Goal: Task Accomplishment & Management: Use online tool/utility

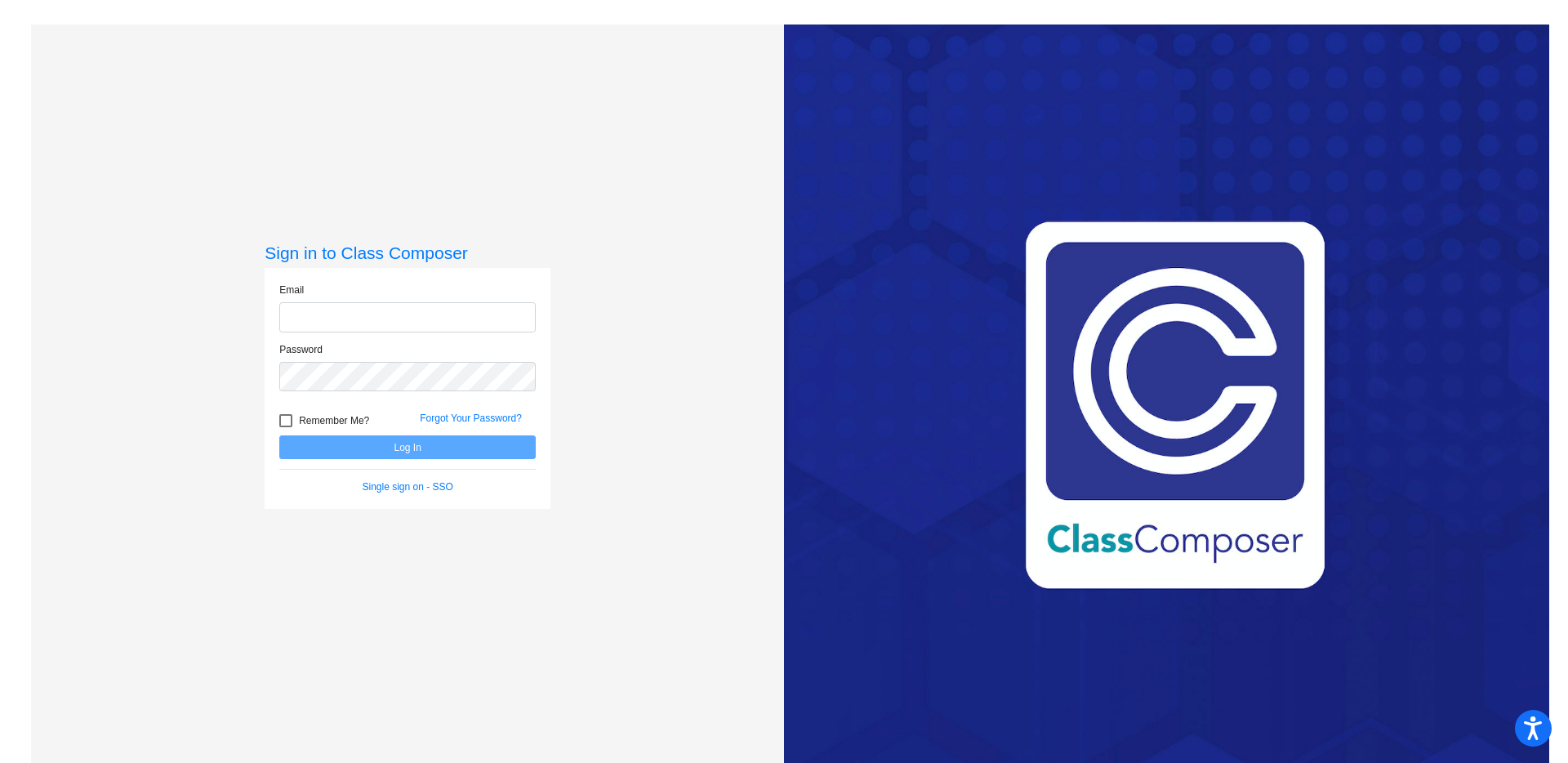
type input "[EMAIL_ADDRESS][DOMAIN_NAME]"
click at [283, 418] on div at bounding box center [286, 420] width 13 height 13
click at [285, 427] on input "Remember Me?" at bounding box center [285, 427] width 1 height 1
checkbox input "true"
click at [331, 441] on button "Log In" at bounding box center [407, 447] width 256 height 23
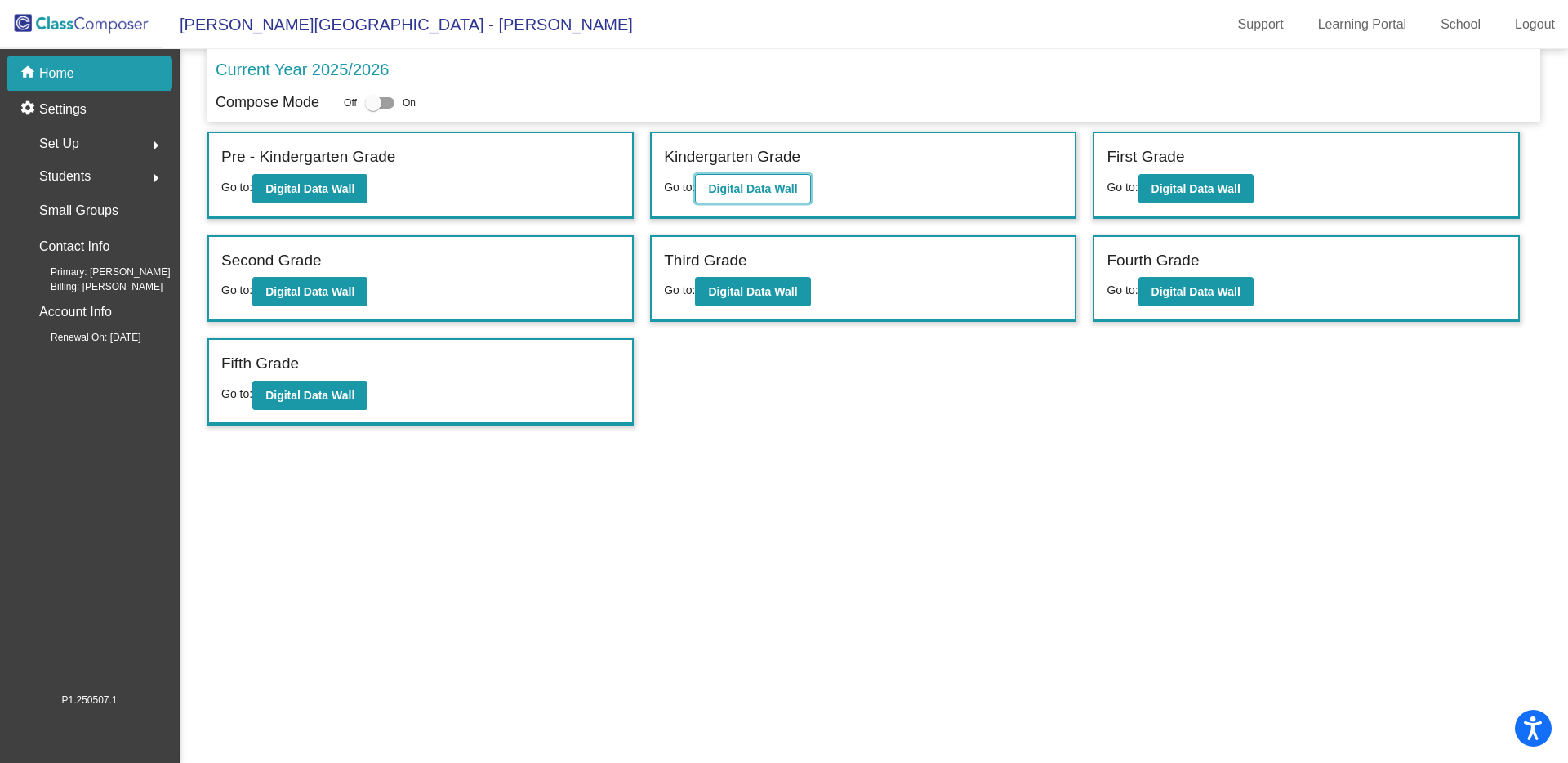
click at [776, 198] on button "Digital Data Wall" at bounding box center [752, 188] width 115 height 29
